Goal: Communication & Community: Answer question/provide support

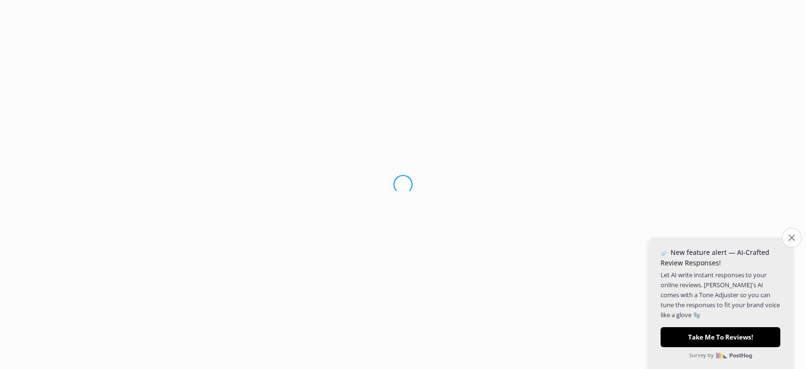
click at [791, 237] on icon "Close survey" at bounding box center [791, 237] width 6 height 6
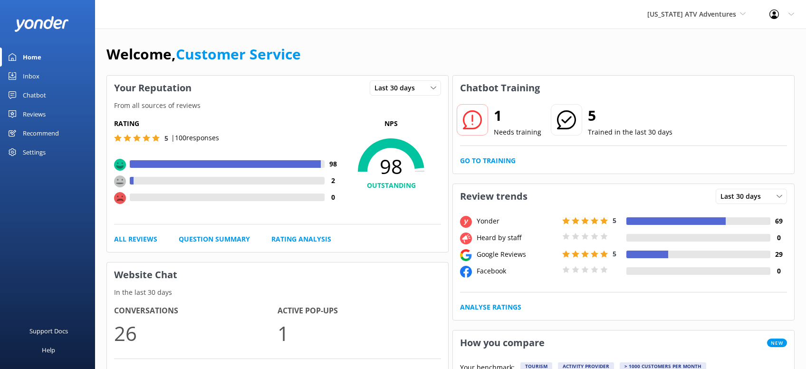
click at [27, 75] on div "Inbox" at bounding box center [31, 76] width 17 height 19
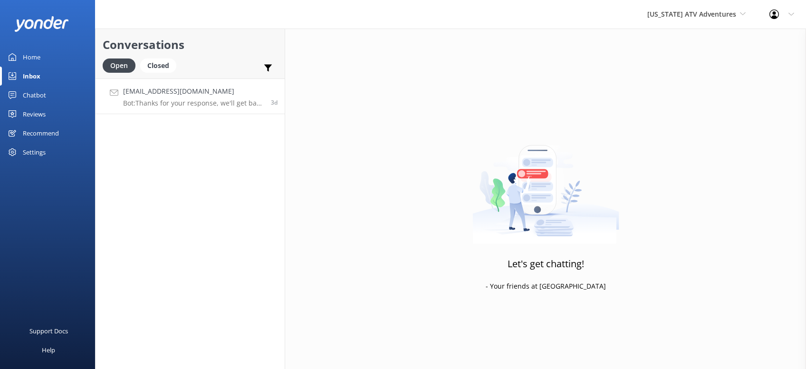
click at [190, 97] on div "[EMAIL_ADDRESS][DOMAIN_NAME] Bot: Thanks for your response, we'll get back to y…" at bounding box center [193, 96] width 141 height 20
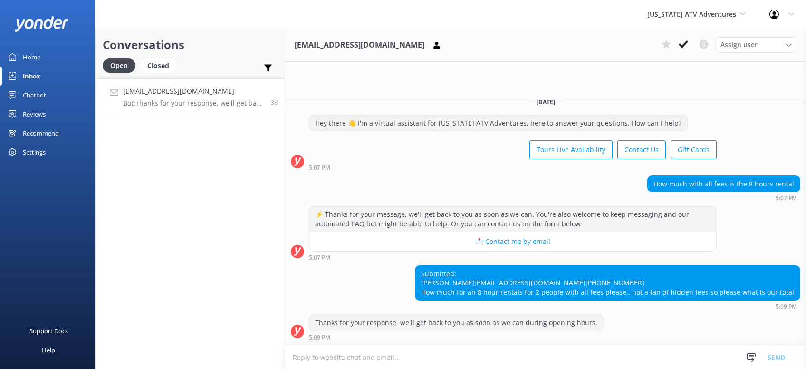
click at [41, 113] on div "Reviews" at bounding box center [34, 114] width 23 height 19
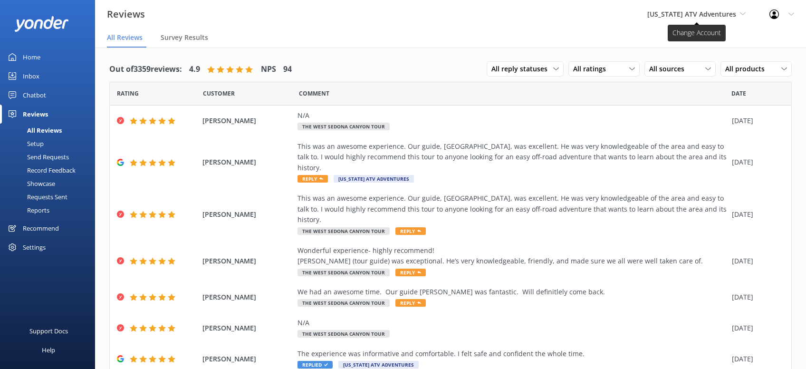
click at [702, 12] on span "[US_STATE] ATV Adventures" at bounding box center [691, 14] width 89 height 9
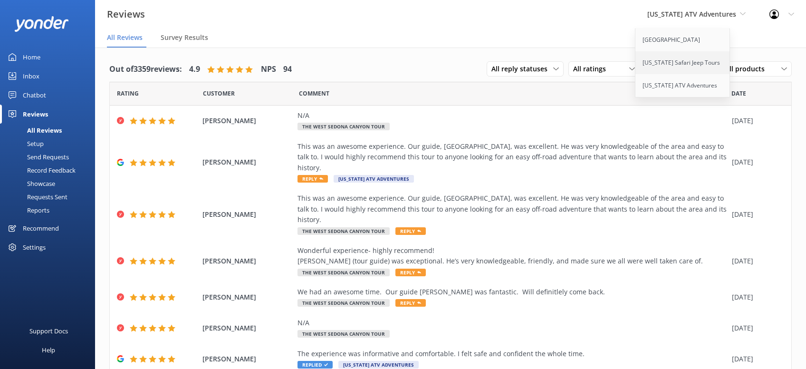
click at [690, 61] on link "[US_STATE] Safari Jeep Tours" at bounding box center [682, 62] width 95 height 23
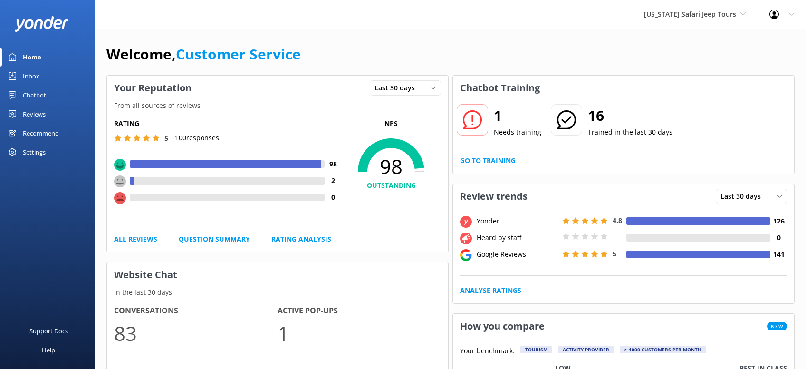
click at [29, 72] on div "Inbox" at bounding box center [31, 76] width 17 height 19
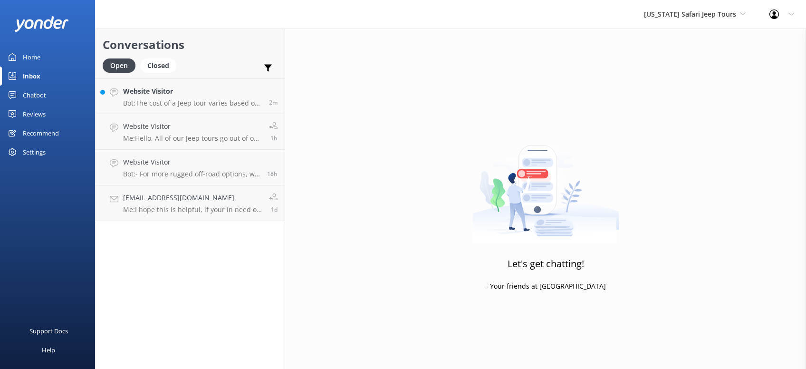
click at [29, 116] on div "Reviews" at bounding box center [34, 114] width 23 height 19
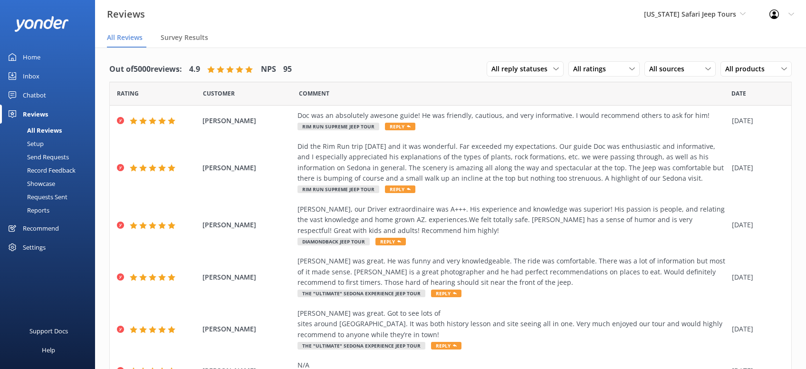
click at [38, 77] on div "Inbox" at bounding box center [31, 76] width 17 height 19
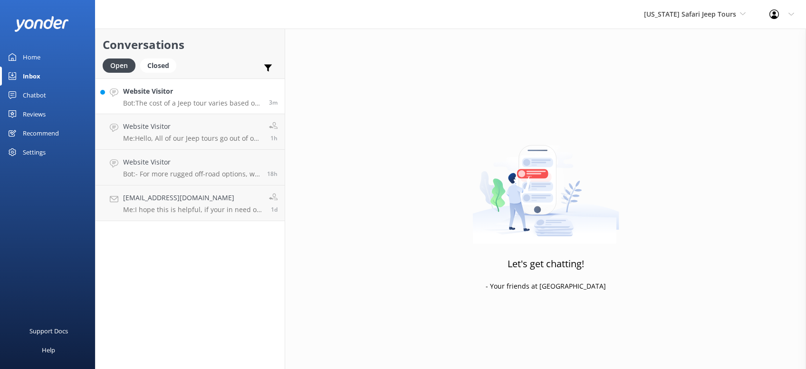
click at [185, 103] on p "Bot: The cost of a Jeep tour varies based on the specific tour, day, time, seas…" at bounding box center [192, 103] width 139 height 9
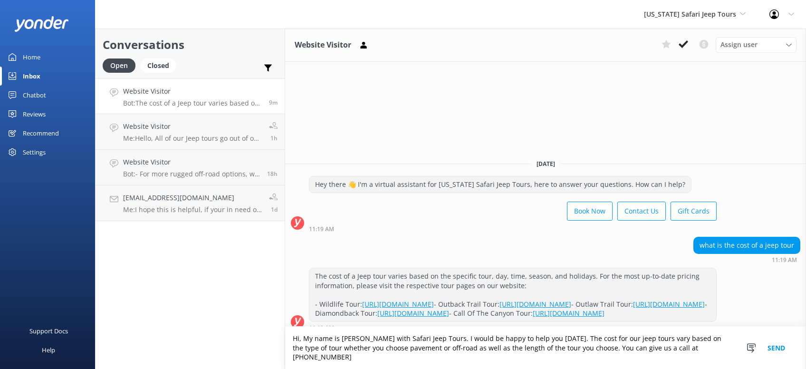
type textarea "Hi, My name is [PERSON_NAME] with Safari Jeep Tours. I would be happy to help y…"
